Goal: Find specific page/section: Find specific page/section

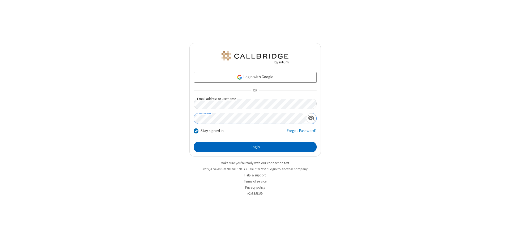
click at [255, 147] on button "Login" at bounding box center [255, 147] width 123 height 11
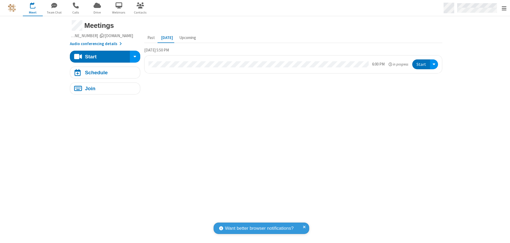
click at [504, 8] on span "Open menu" at bounding box center [504, 8] width 5 height 5
click at [97, 12] on span "Drive" at bounding box center [97, 12] width 20 height 5
